Goal: Obtain resource: Download file/media

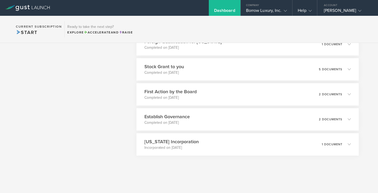
scroll to position [374, 0]
click at [250, 75] on div "Stock Grant to you Completed on [DATE] 5 documents" at bounding box center [247, 69] width 227 height 23
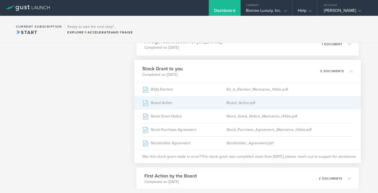
click at [227, 103] on div "Board_Action.pdf" at bounding box center [289, 102] width 126 height 13
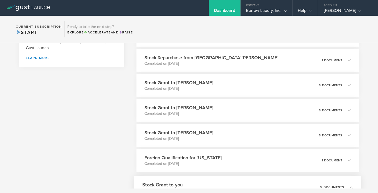
scroll to position [257, 0]
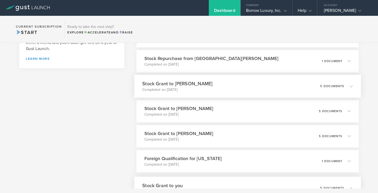
click at [154, 85] on h3 "Stock Grant to [PERSON_NAME]" at bounding box center [177, 83] width 70 height 7
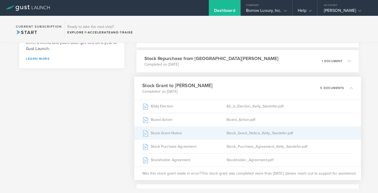
click at [239, 133] on div "Stock_Grant_Notice_Kelly_Sandefer.pdf" at bounding box center [289, 133] width 126 height 13
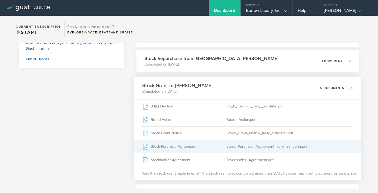
click at [224, 151] on div "Stock Purchase Agreement" at bounding box center [184, 146] width 84 height 13
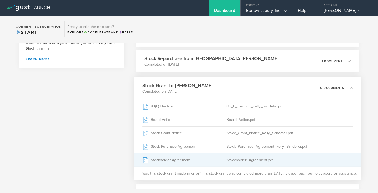
click at [209, 161] on div "Stockholder Agreement" at bounding box center [184, 160] width 84 height 13
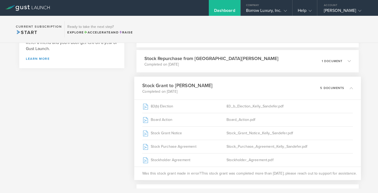
click at [273, 85] on div "Stock Grant to [PERSON_NAME] Completed on [DATE] 5 documents" at bounding box center [247, 88] width 227 height 23
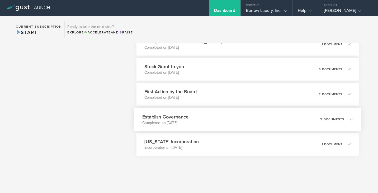
scroll to position [374, 0]
click at [255, 70] on div "Stock Grant to you Completed on [DATE] 5 documents" at bounding box center [247, 69] width 227 height 23
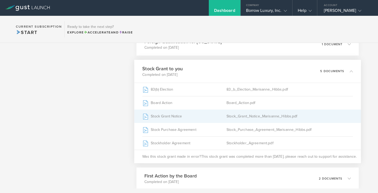
click at [230, 117] on div "Stock_Grant_Notice_Marisanne_Hibbs.pdf" at bounding box center [289, 116] width 126 height 13
